Goal: Task Accomplishment & Management: Use online tool/utility

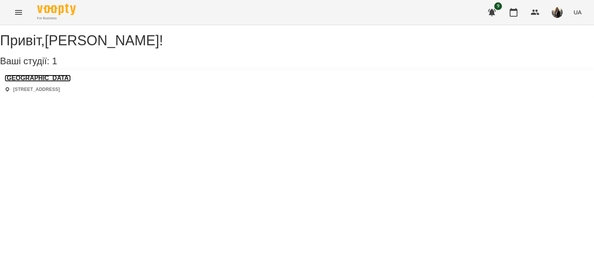
click at [41, 82] on h3 "[GEOGRAPHIC_DATA]" at bounding box center [38, 78] width 66 height 7
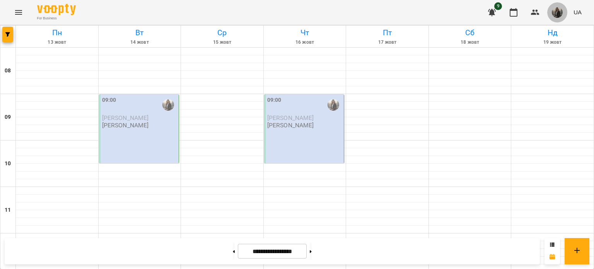
click at [556, 15] on img "button" at bounding box center [557, 12] width 11 height 11
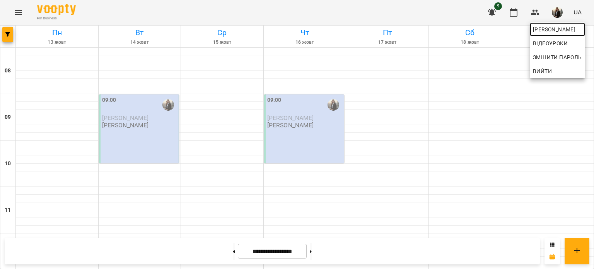
click at [554, 26] on span "[PERSON_NAME]" at bounding box center [557, 29] width 49 height 9
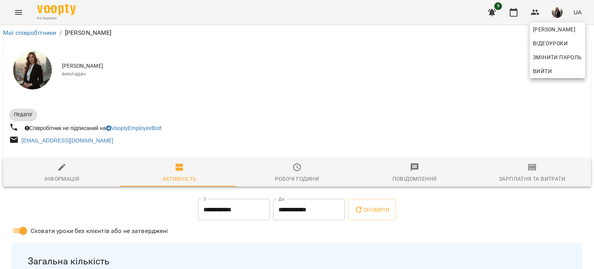
click at [531, 171] on div at bounding box center [297, 134] width 594 height 269
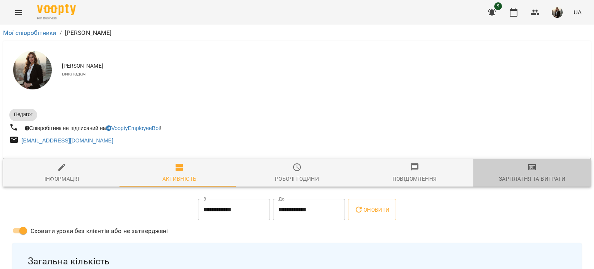
click at [529, 170] on icon "button" at bounding box center [531, 166] width 9 height 9
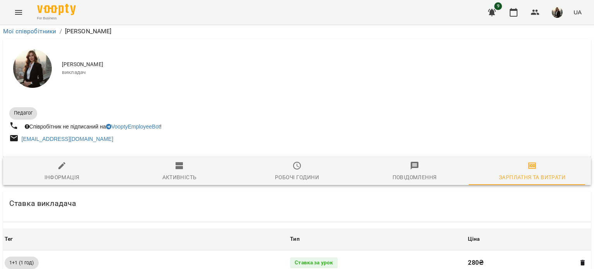
scroll to position [487, 0]
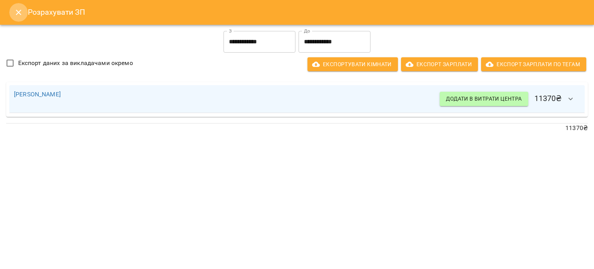
click at [15, 15] on icon "Close" at bounding box center [18, 12] width 9 height 9
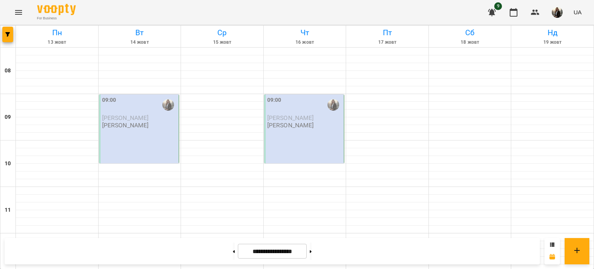
scroll to position [387, 0]
click at [312, 253] on button at bounding box center [311, 250] width 2 height 17
type input "**********"
